Goal: Task Accomplishment & Management: Complete application form

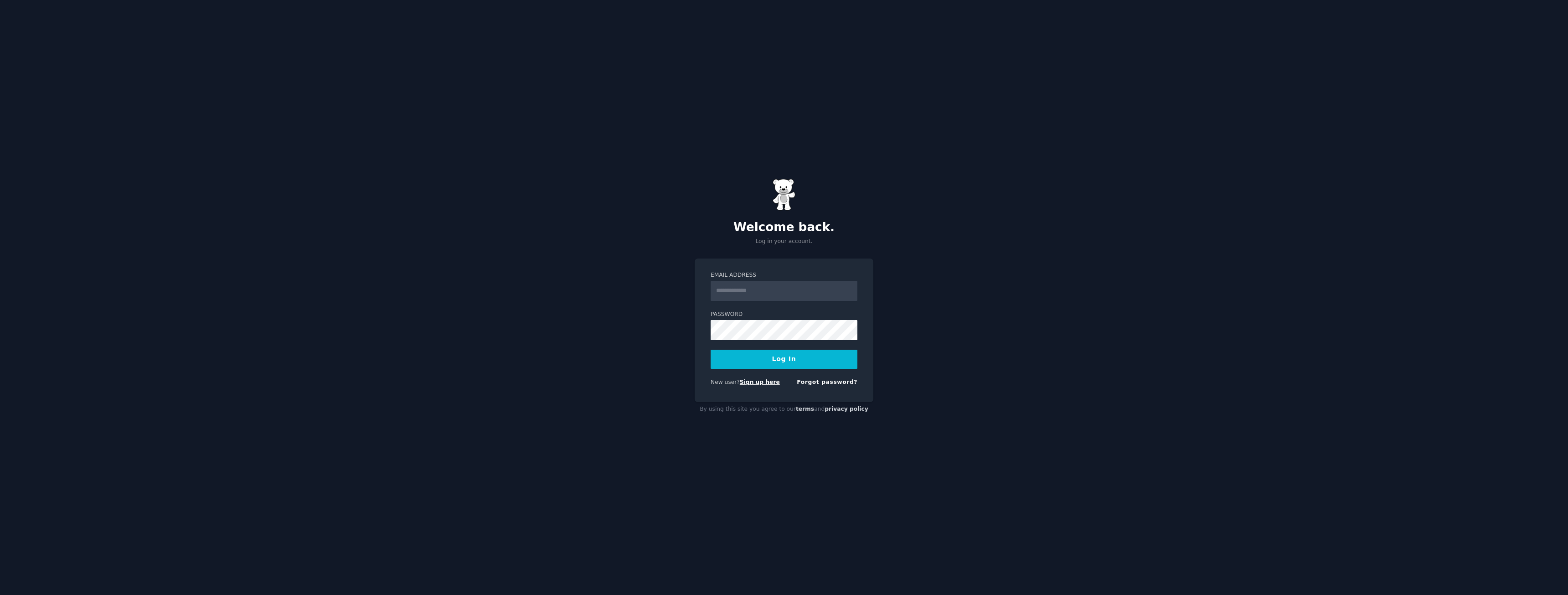
click at [769, 382] on link "Sign up here" at bounding box center [760, 382] width 40 height 6
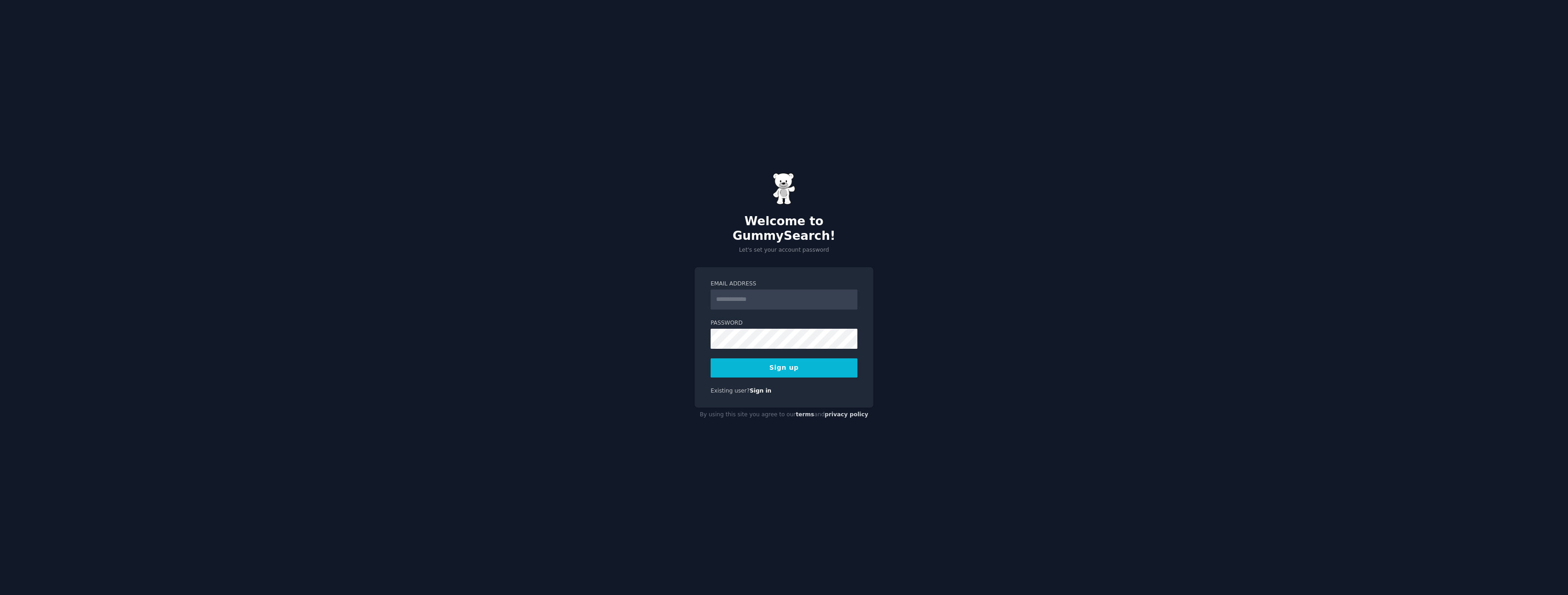
click at [774, 299] on input "Email Address" at bounding box center [783, 300] width 147 height 20
type input "**********"
click at [710, 359] on button "Sign up" at bounding box center [783, 368] width 147 height 19
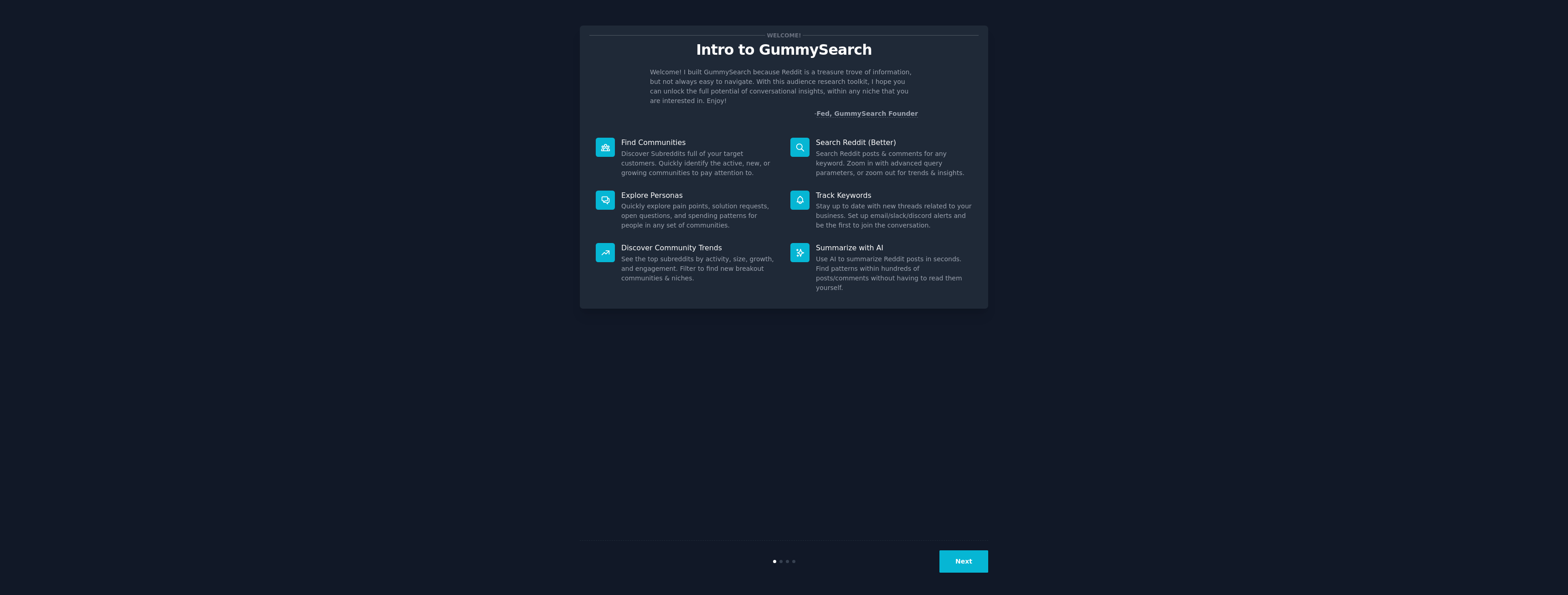
click at [607, 144] on icon at bounding box center [605, 147] width 8 height 6
click at [958, 563] on button "Next" at bounding box center [964, 562] width 49 height 23
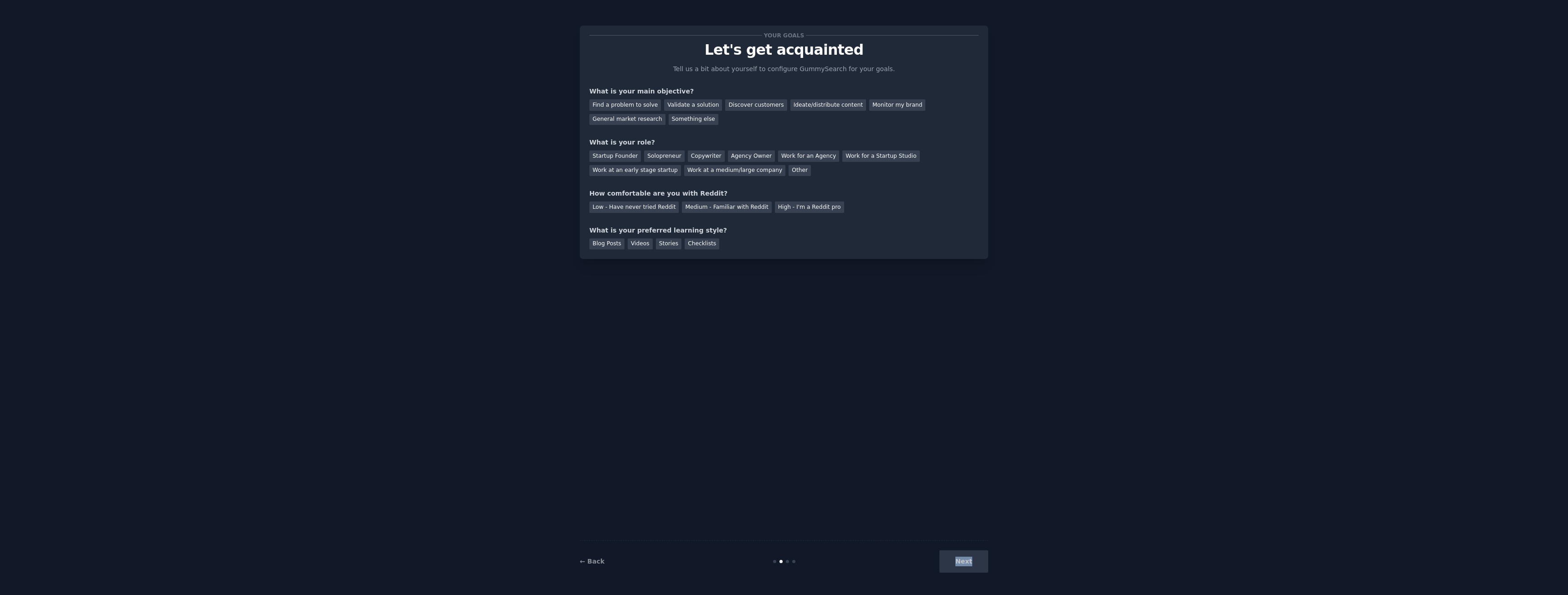
click at [958, 563] on div "Next" at bounding box center [920, 562] width 136 height 23
click at [648, 156] on div "Solopreneur" at bounding box center [664, 156] width 40 height 12
click at [619, 153] on div "Startup Founder" at bounding box center [615, 156] width 52 height 12
click at [642, 108] on div "Find a problem to solve" at bounding box center [625, 105] width 72 height 12
click at [714, 203] on div "Medium - Familiar with Reddit" at bounding box center [726, 207] width 89 height 12
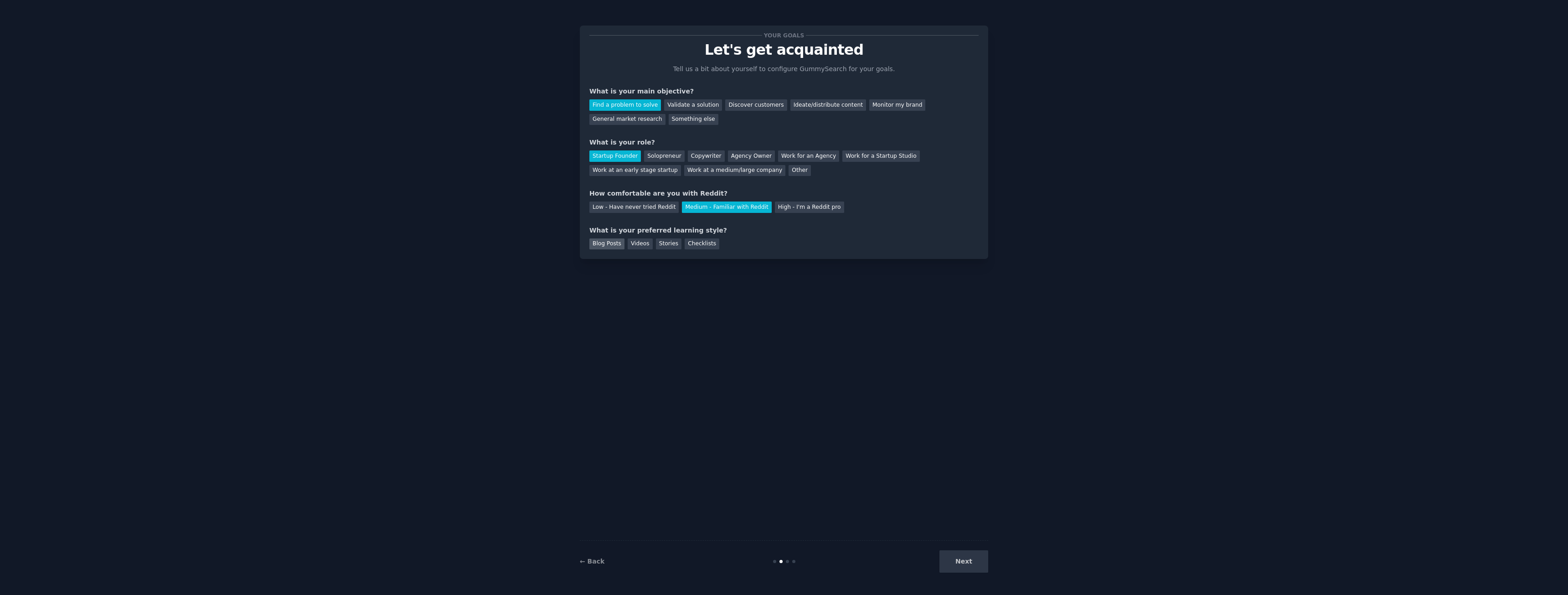
click at [614, 247] on div "Blog Posts" at bounding box center [607, 244] width 35 height 12
click at [636, 244] on div "Videos" at bounding box center [640, 244] width 25 height 12
click at [602, 242] on div "Blog Posts" at bounding box center [607, 244] width 35 height 12
click at [946, 559] on button "Next" at bounding box center [964, 562] width 49 height 23
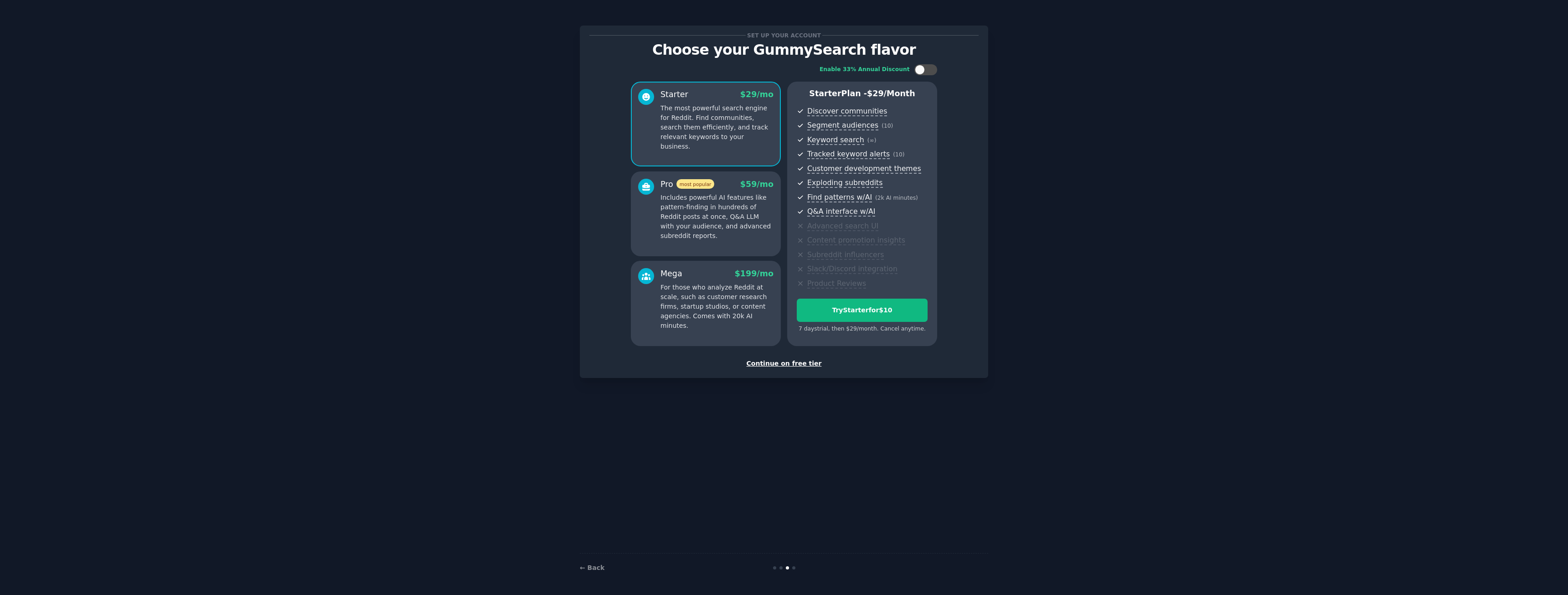
click at [796, 367] on div "Continue on free tier" at bounding box center [784, 364] width 390 height 10
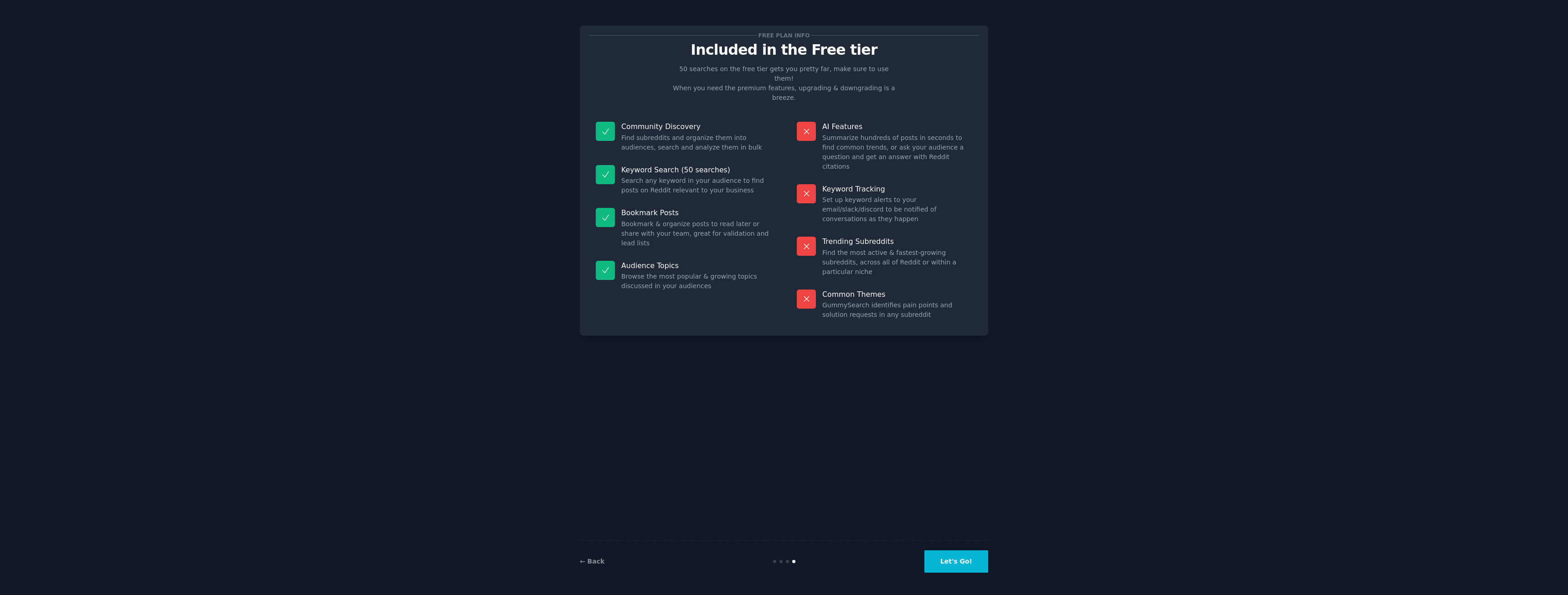
click at [965, 564] on button "Let's Go!" at bounding box center [956, 562] width 64 height 23
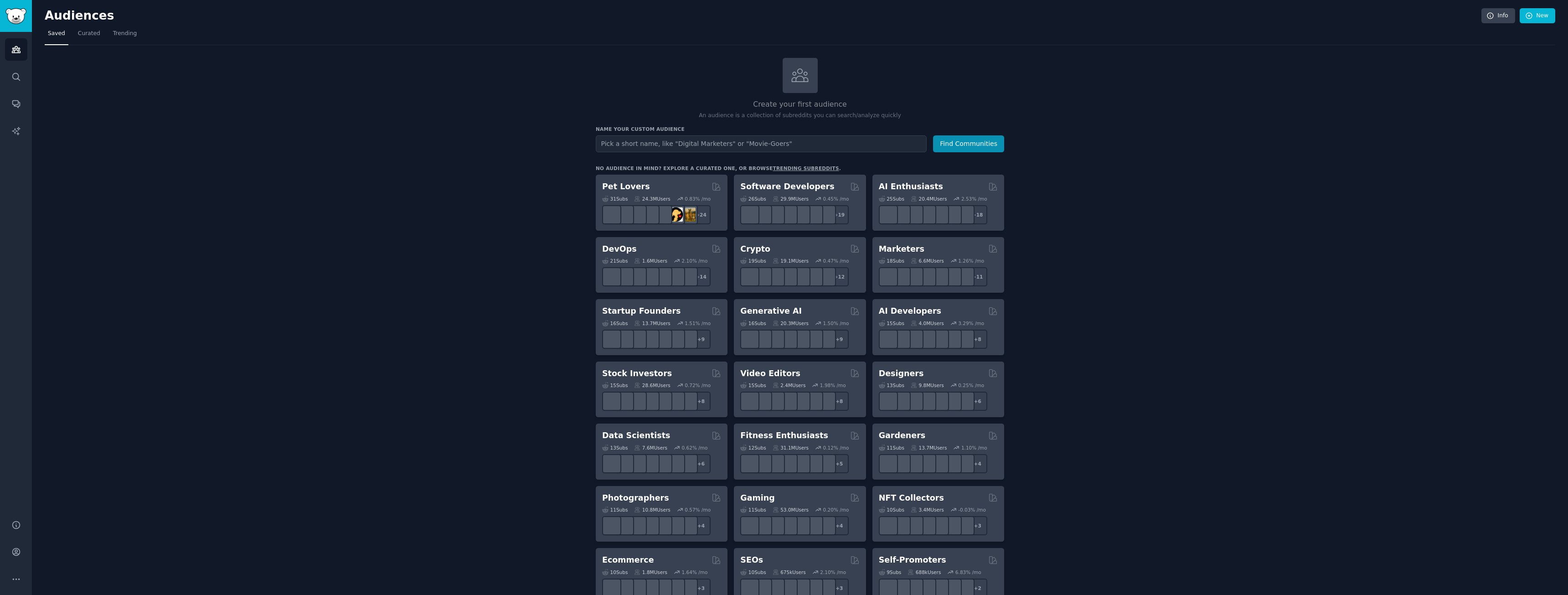
type input "Old_Recipes"
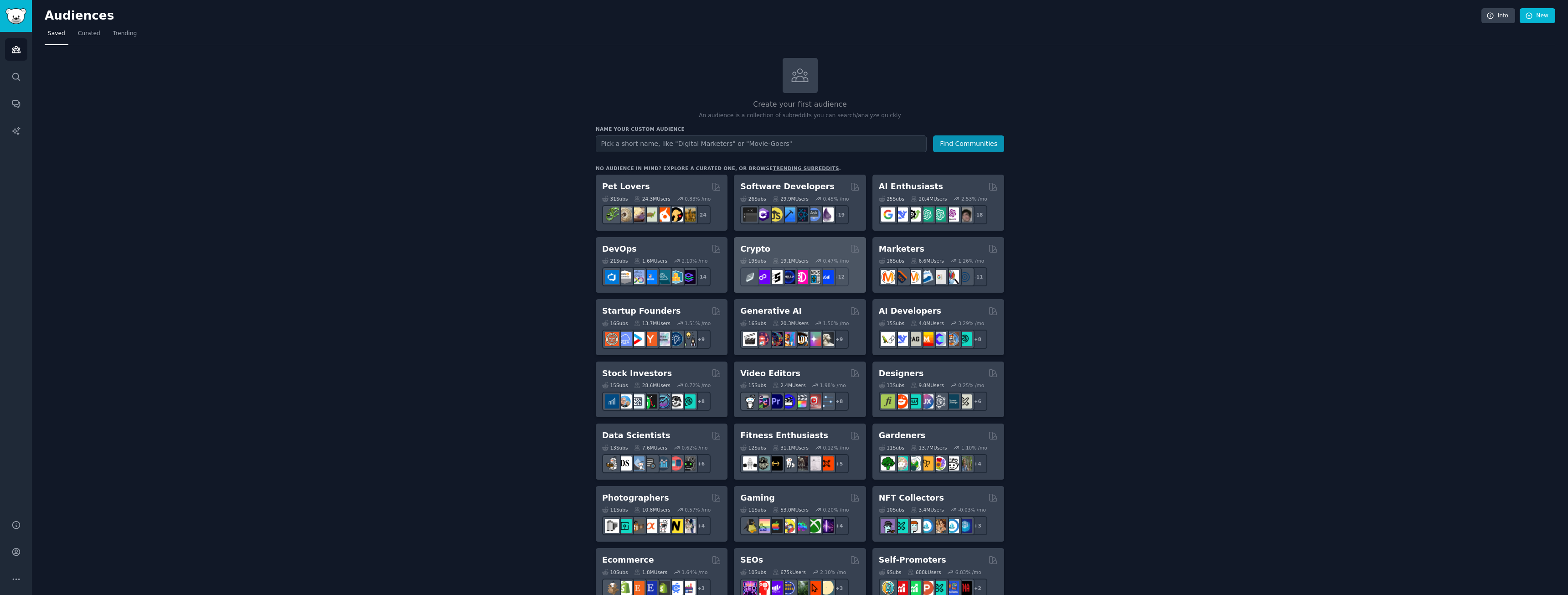
click at [755, 251] on h2 "Crypto" at bounding box center [755, 249] width 30 height 12
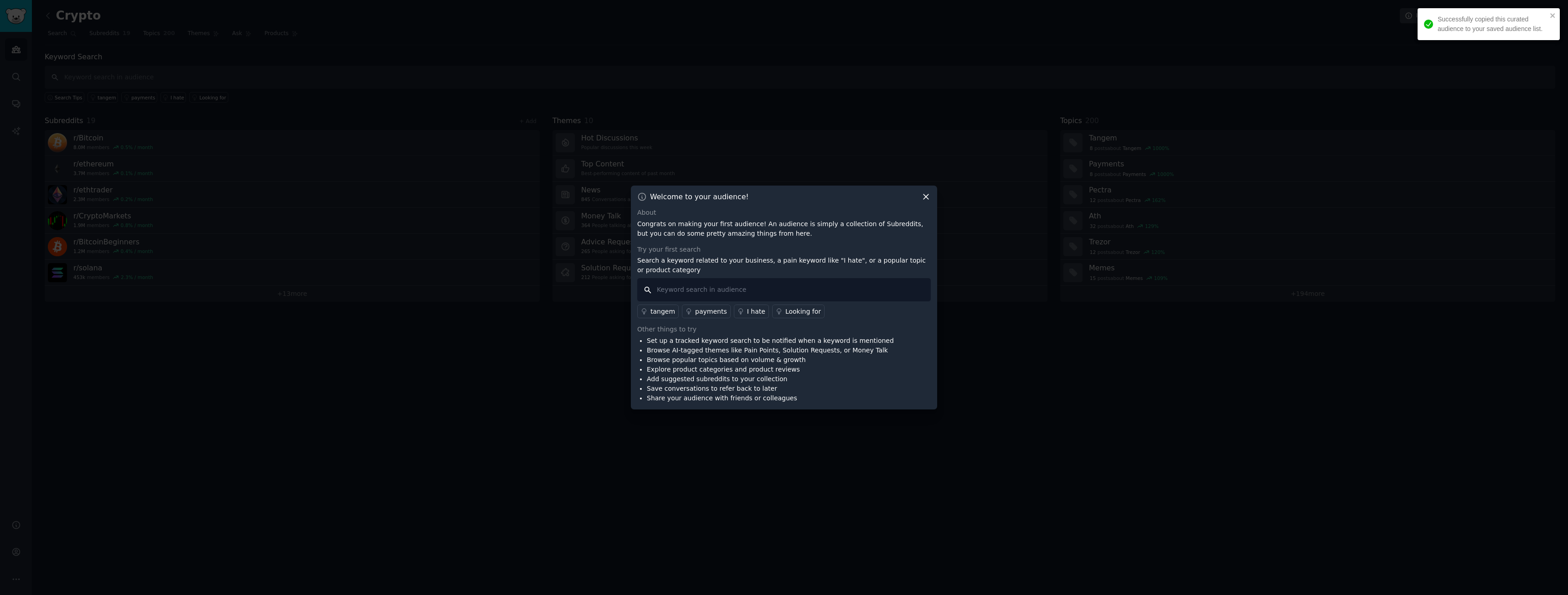
click at [751, 290] on input "text" at bounding box center [784, 290] width 293 height 23
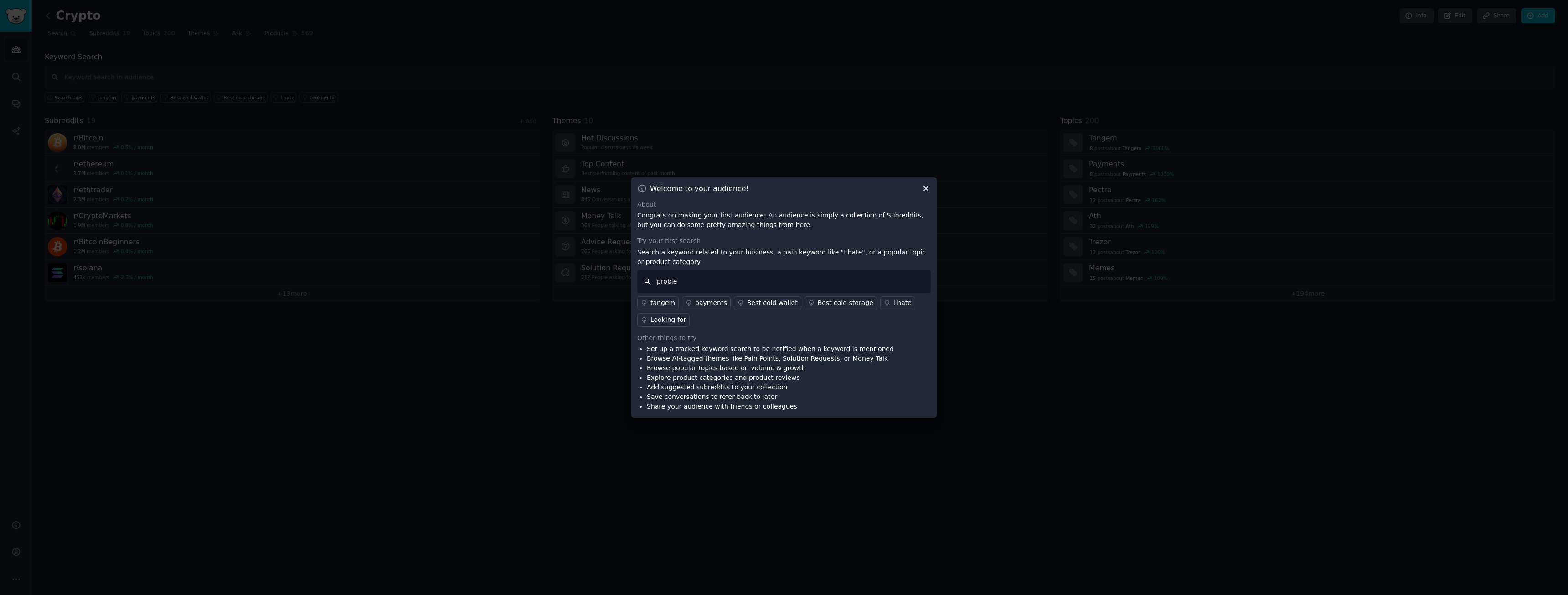
type input "problem"
